Goal: Task Accomplishment & Management: Use online tool/utility

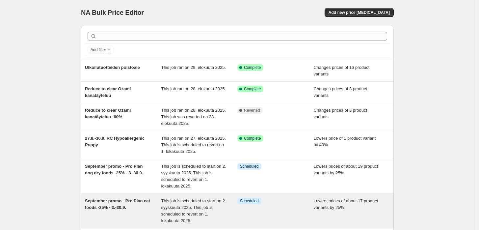
scroll to position [110, 0]
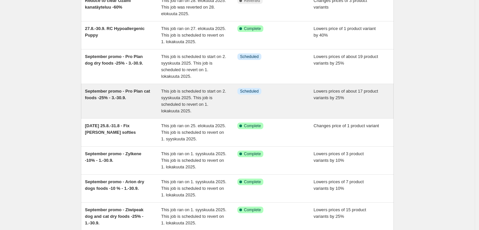
click at [147, 94] on div "September promo - Pro Plan cat foods -25% - 3.-30.9." at bounding box center [123, 101] width 76 height 26
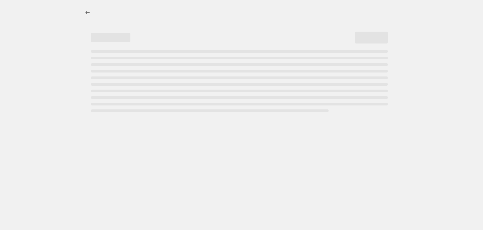
select select "percentage"
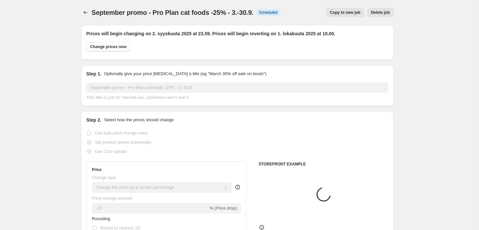
select select "collection"
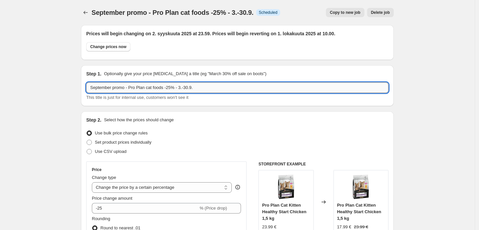
click at [182, 88] on input "September promo - Pro Plan cat foods -25% - 3.-30.9." at bounding box center [237, 87] width 302 height 11
type input "September promo - Pro Plan cat foods -25% - 1.-30.9."
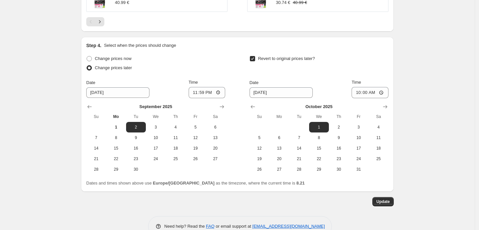
scroll to position [657, 0]
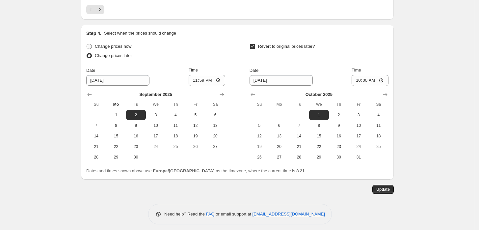
click at [115, 44] on span "Change prices now" at bounding box center [113, 46] width 37 height 5
click at [87, 44] on input "Change prices now" at bounding box center [87, 44] width 0 height 0
radio input "true"
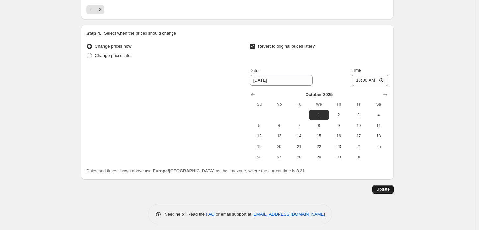
click at [390, 187] on span "Update" at bounding box center [382, 189] width 13 height 5
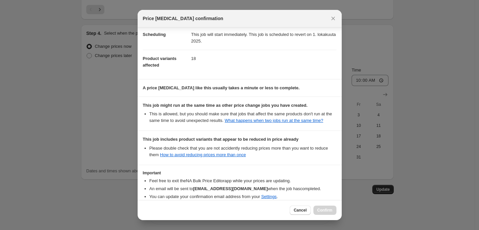
scroll to position [94, 0]
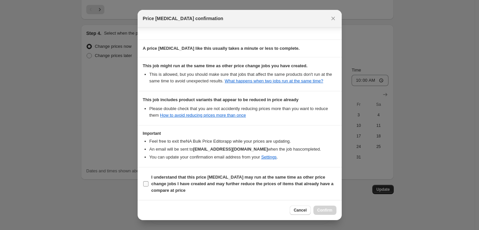
click at [171, 181] on b "I understand that this price [MEDICAL_DATA] may run at the same time as other p…" at bounding box center [242, 183] width 182 height 18
click at [148, 181] on input "I understand that this price [MEDICAL_DATA] may run at the same time as other p…" at bounding box center [145, 183] width 5 height 5
checkbox input "true"
click at [326, 212] on span "Confirm" at bounding box center [324, 209] width 15 height 5
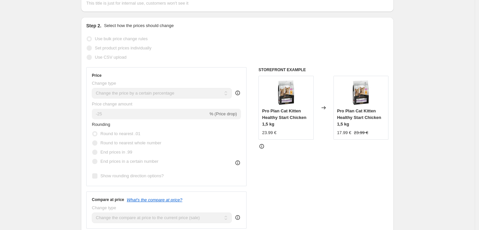
scroll to position [0, 0]
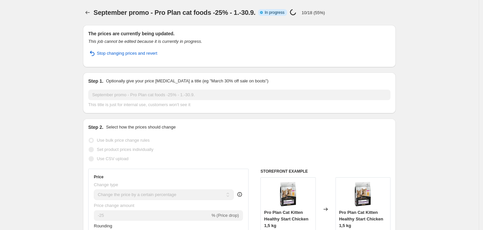
select select "percentage"
select select "collection"
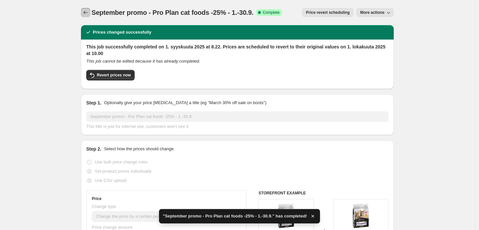
click at [87, 10] on icon "Price change jobs" at bounding box center [85, 12] width 7 height 7
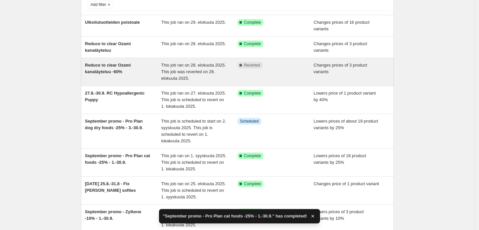
scroll to position [110, 0]
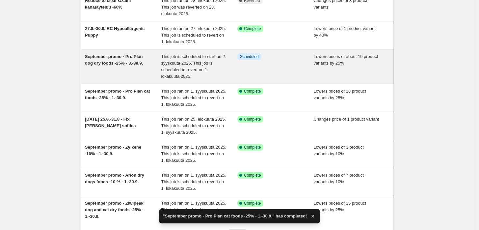
click at [188, 64] on span "This job is scheduled to start on 2. syyskuuta 2025. This job is scheduled to r…" at bounding box center [193, 66] width 65 height 25
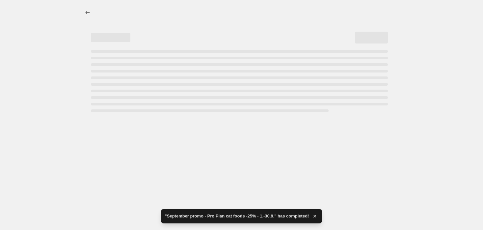
select select "percentage"
select select "collection"
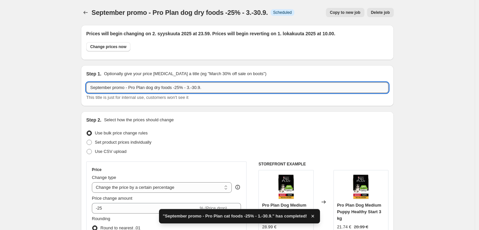
click at [190, 87] on input "September promo - Pro Plan dog dry foods -25% - 3.-30.9." at bounding box center [237, 87] width 302 height 11
type input "September promo - Pro Plan dog dry foods -25% - 1.-30.9."
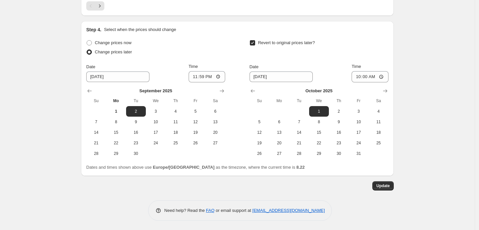
scroll to position [661, 0]
click at [104, 41] on span "Change prices now" at bounding box center [113, 42] width 37 height 5
click at [87, 40] on input "Change prices now" at bounding box center [87, 40] width 0 height 0
radio input "true"
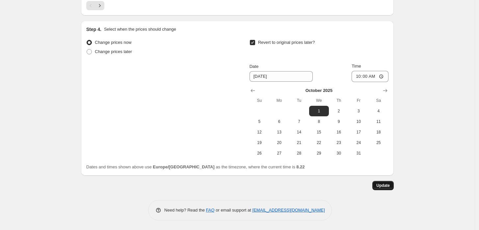
click at [387, 186] on span "Update" at bounding box center [382, 185] width 13 height 5
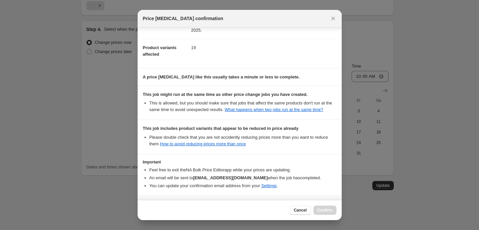
scroll to position [94, 0]
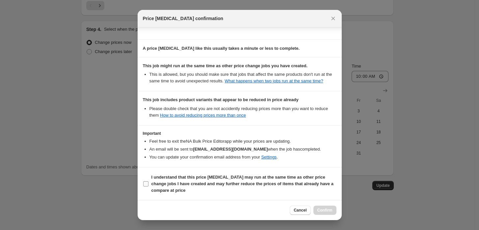
drag, startPoint x: 181, startPoint y: 178, endPoint x: 185, endPoint y: 179, distance: 3.8
click at [181, 178] on b "I understand that this price [MEDICAL_DATA] may run at the same time as other p…" at bounding box center [242, 183] width 182 height 18
click at [148, 181] on input "I understand that this price [MEDICAL_DATA] may run at the same time as other p…" at bounding box center [145, 183] width 5 height 5
checkbox input "true"
click at [332, 210] on span "Confirm" at bounding box center [324, 209] width 15 height 5
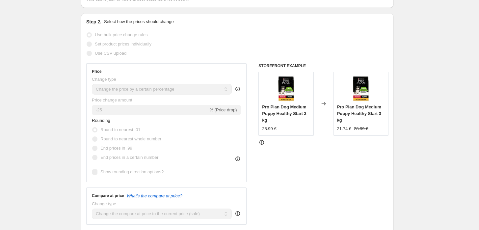
scroll to position [0, 0]
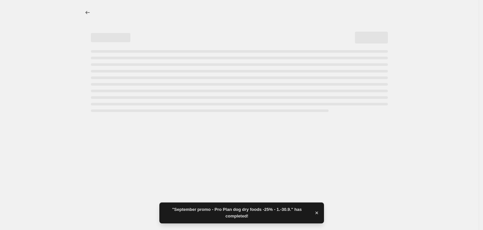
select select "percentage"
select select "collection"
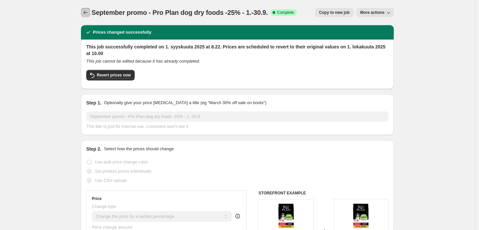
click at [84, 11] on button "Price change jobs" at bounding box center [85, 12] width 9 height 9
